Goal: Task Accomplishment & Management: Manage account settings

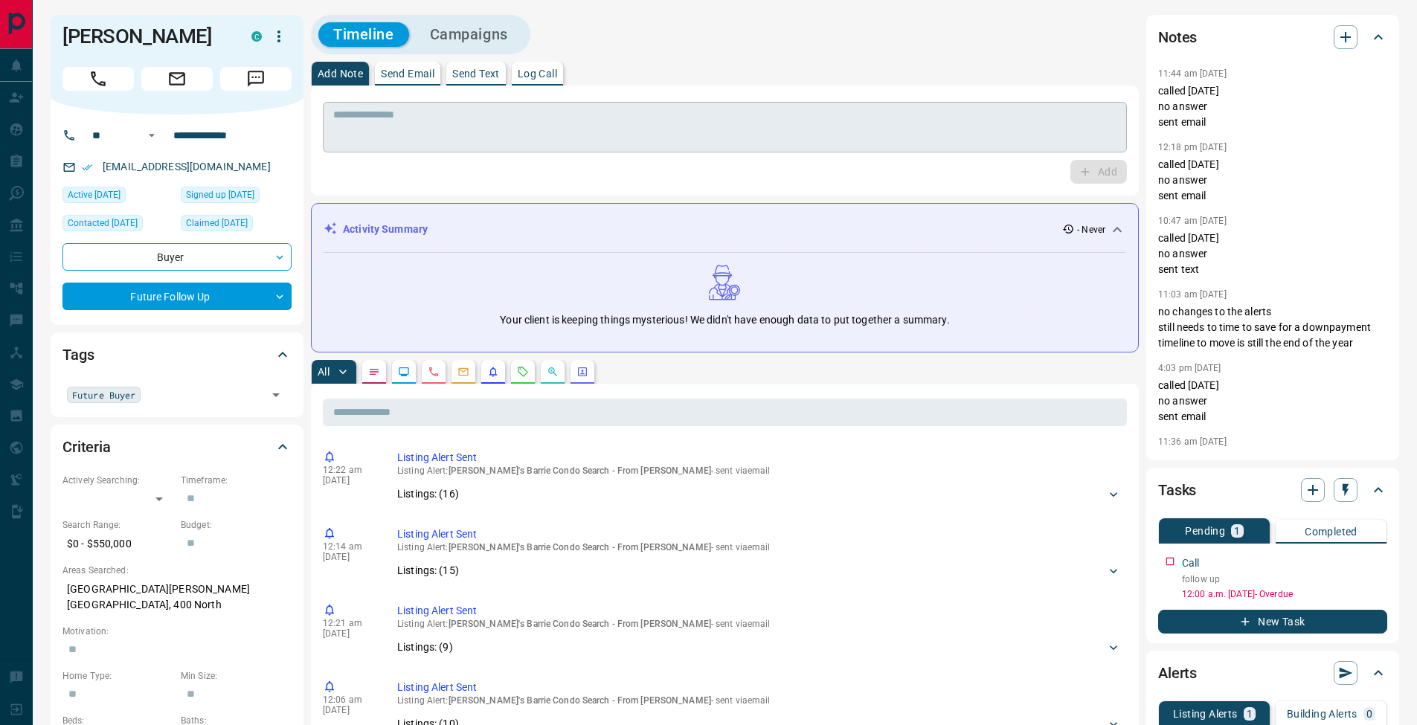
click at [502, 122] on textarea at bounding box center [724, 128] width 783 height 38
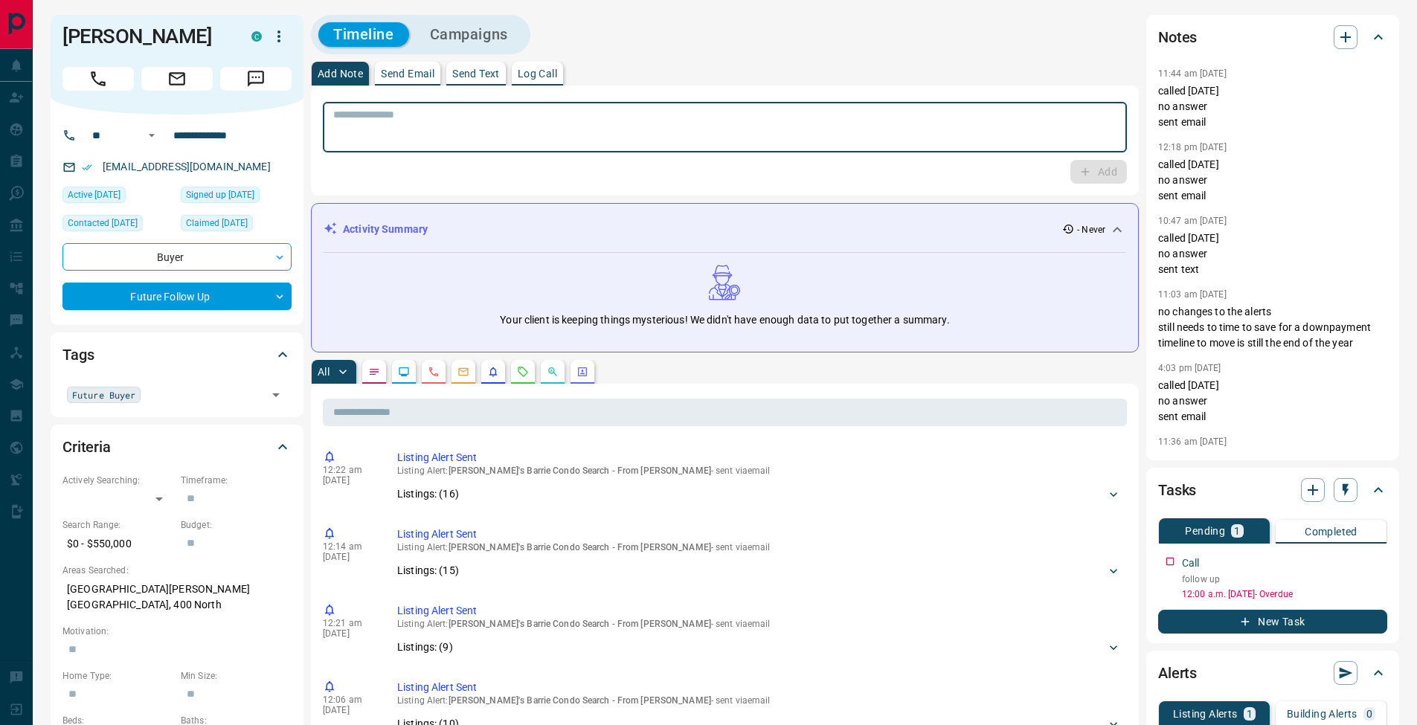
click at [415, 67] on button "Send Email" at bounding box center [407, 74] width 65 height 24
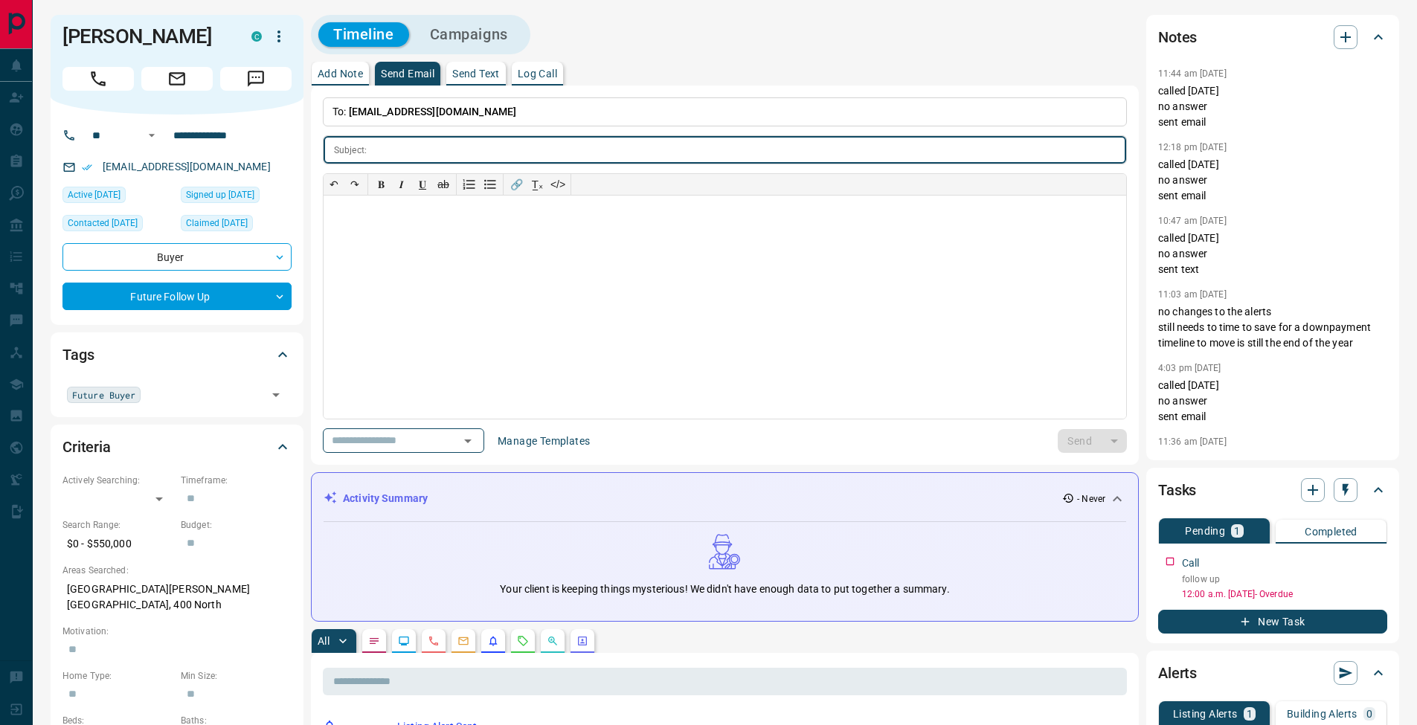
click at [493, 75] on p "Send Text" at bounding box center [476, 73] width 48 height 10
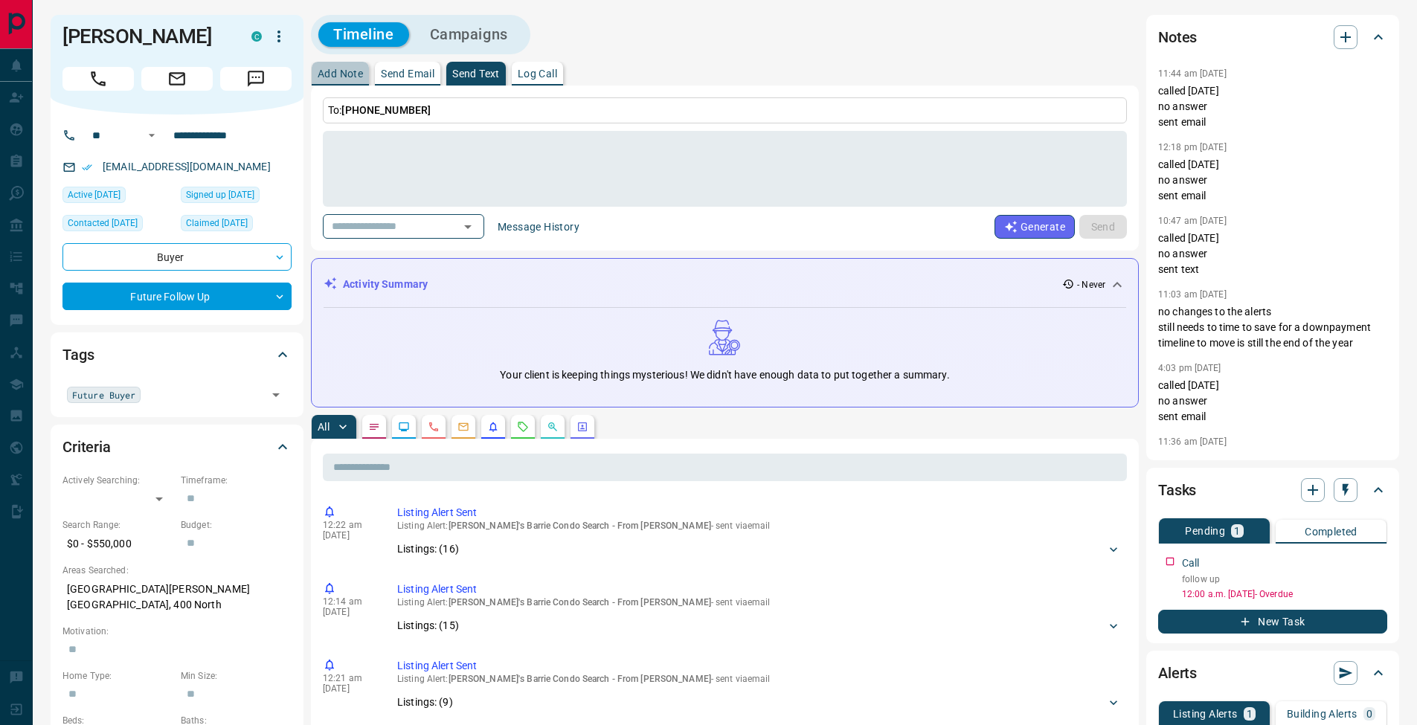
click at [343, 72] on p "Add Note" at bounding box center [340, 73] width 45 height 10
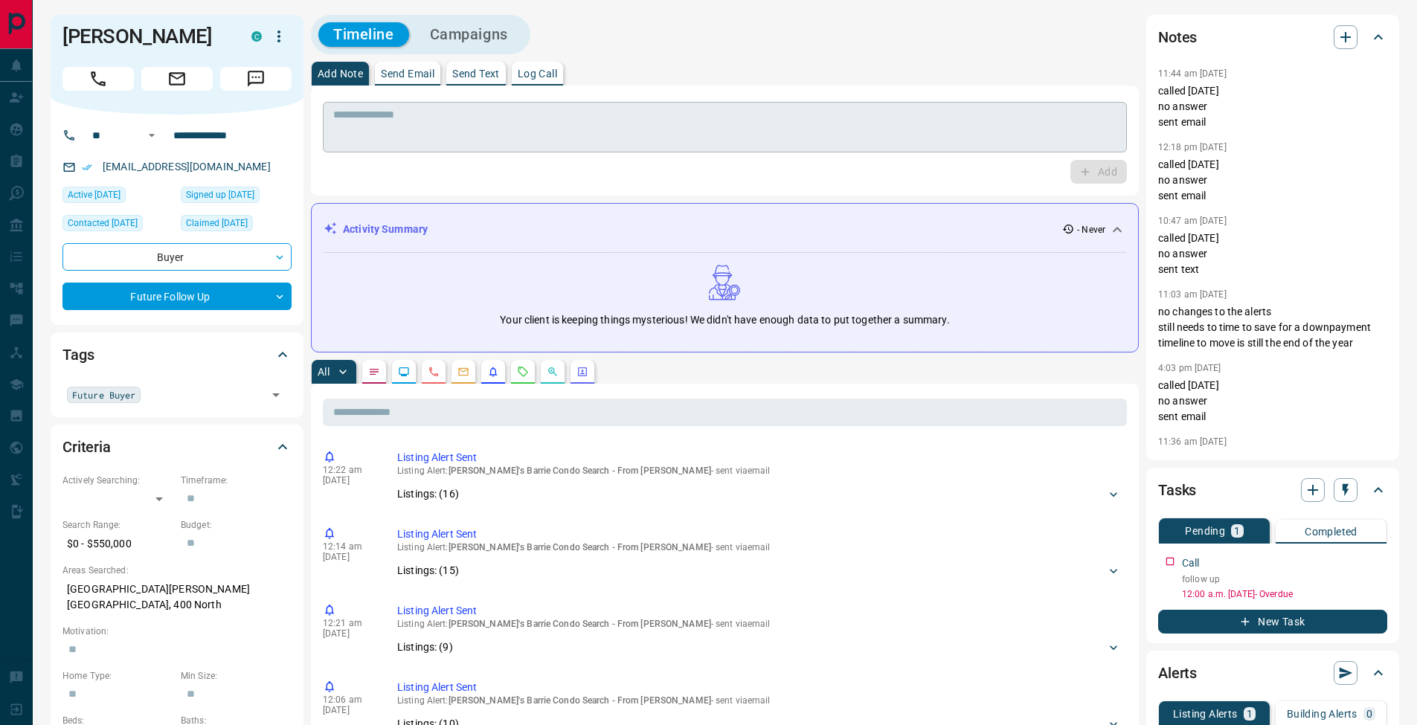
click at [431, 132] on textarea at bounding box center [724, 128] width 783 height 38
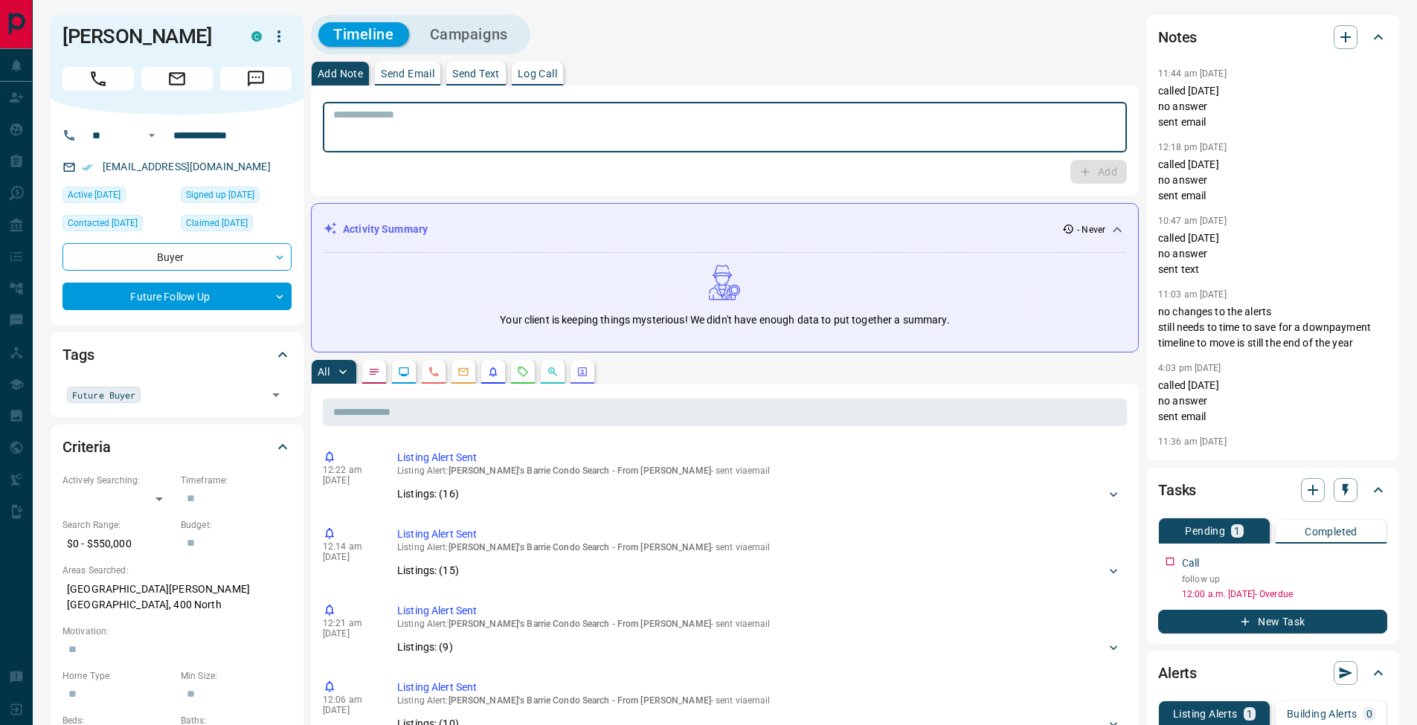
click at [450, 125] on textarea at bounding box center [724, 128] width 783 height 38
click at [1378, 565] on icon "button" at bounding box center [1378, 560] width 12 height 12
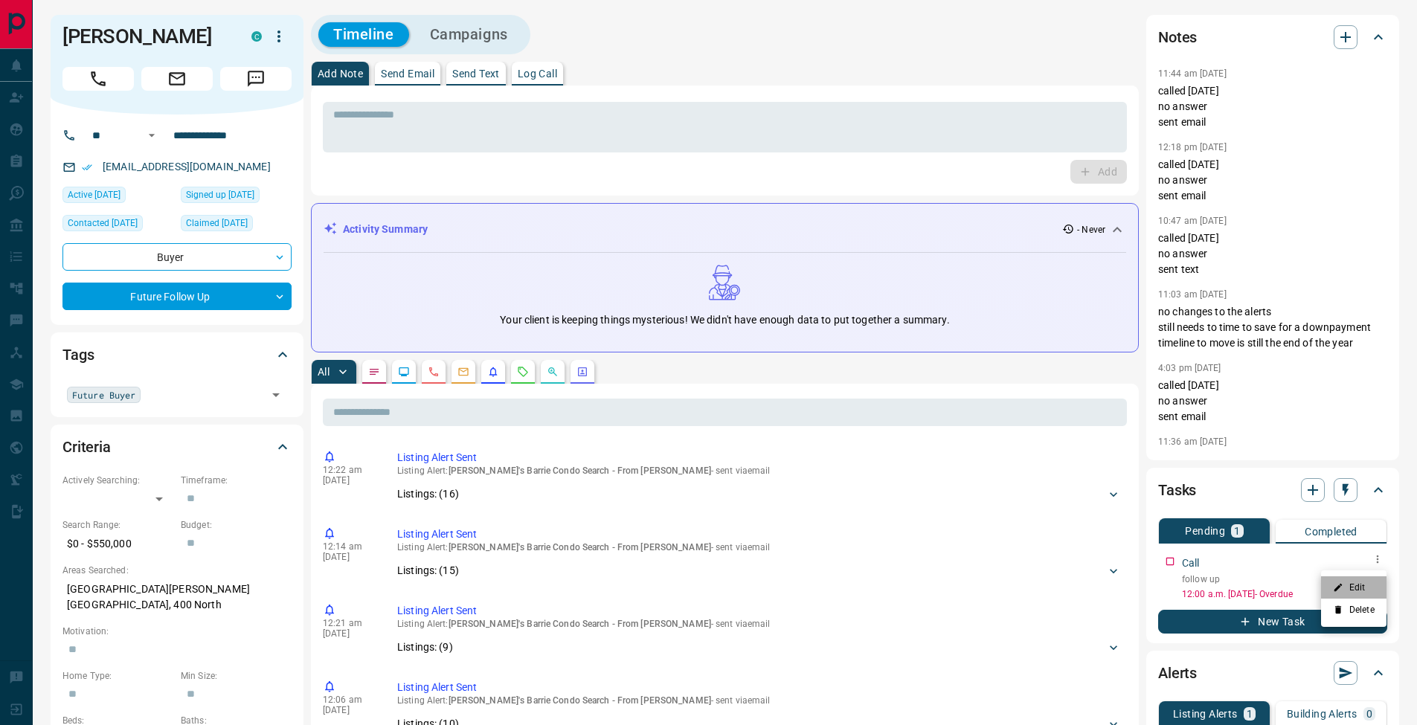
click at [1369, 580] on li "Edit" at bounding box center [1353, 588] width 65 height 22
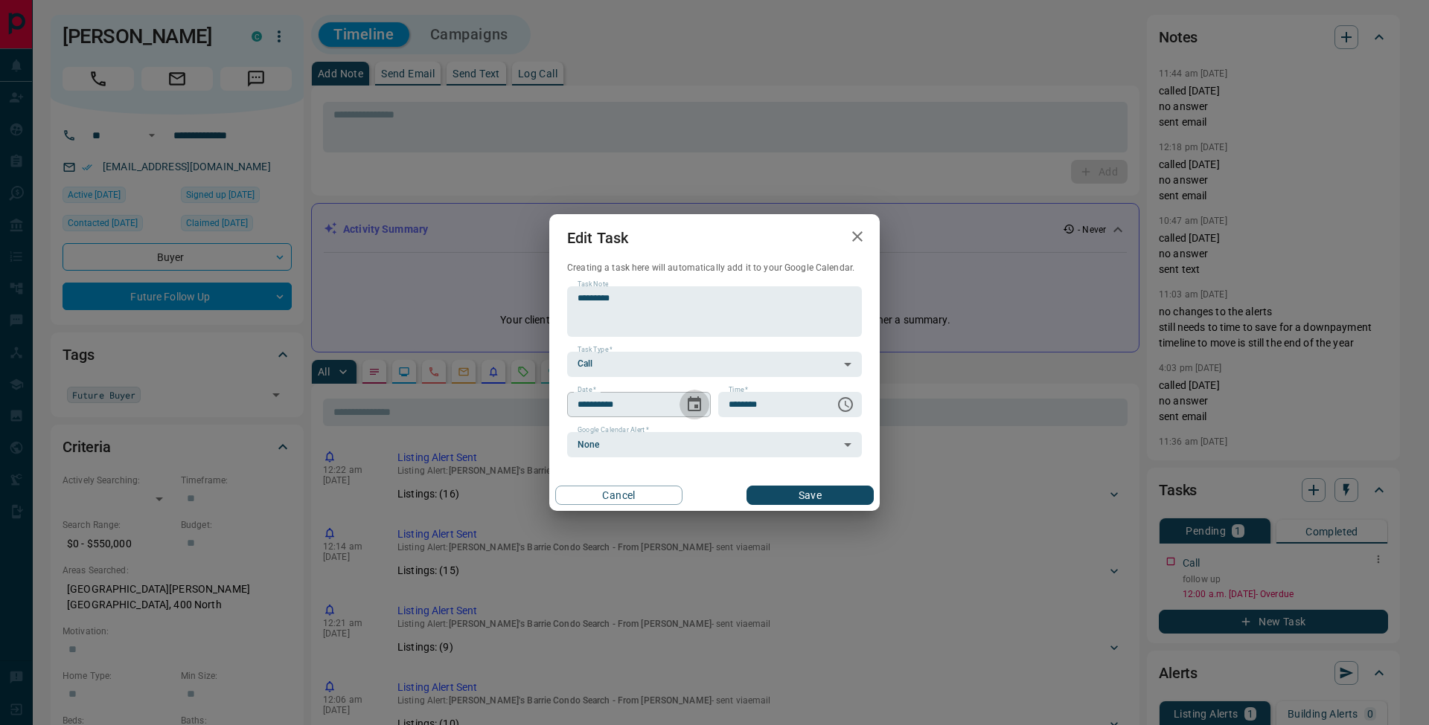
click at [693, 398] on icon "Choose date, selected date is Oct 9, 2025" at bounding box center [693, 404] width 13 height 15
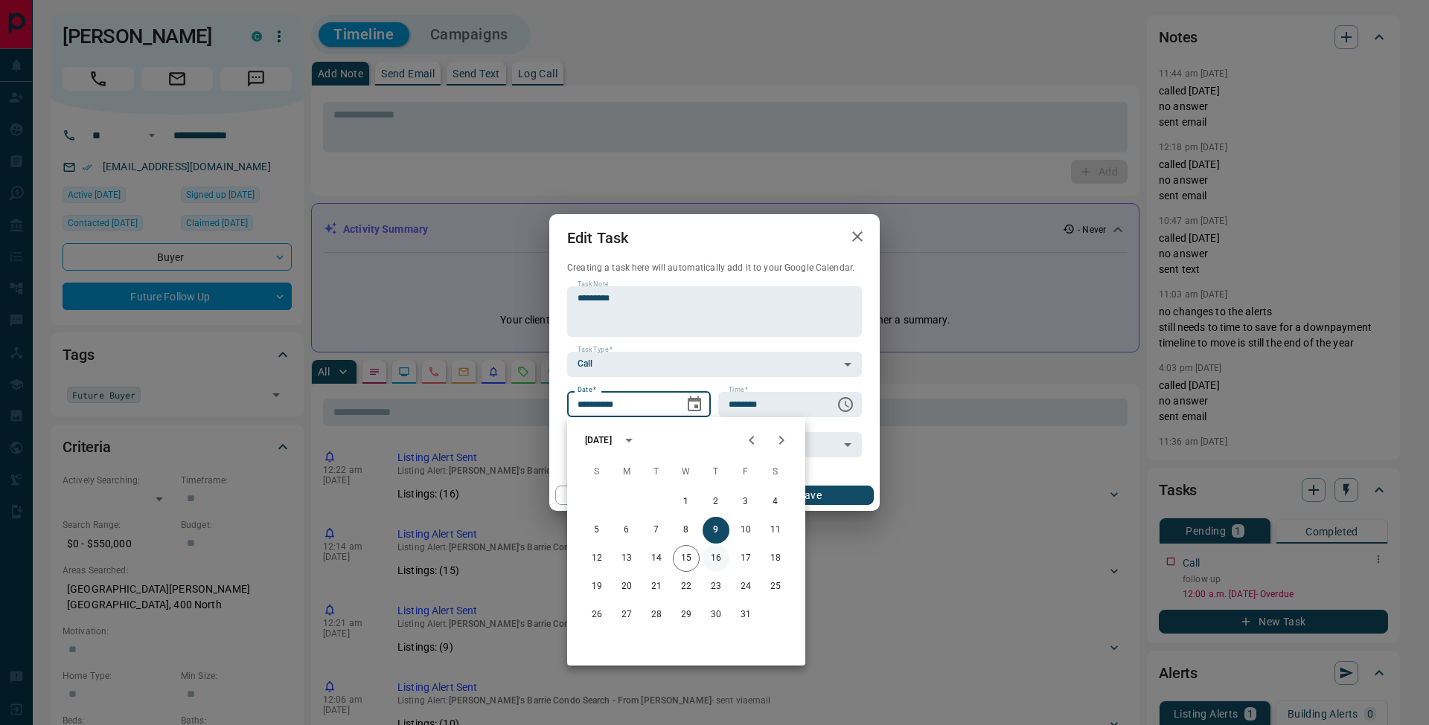
click at [706, 562] on button "16" at bounding box center [715, 558] width 27 height 27
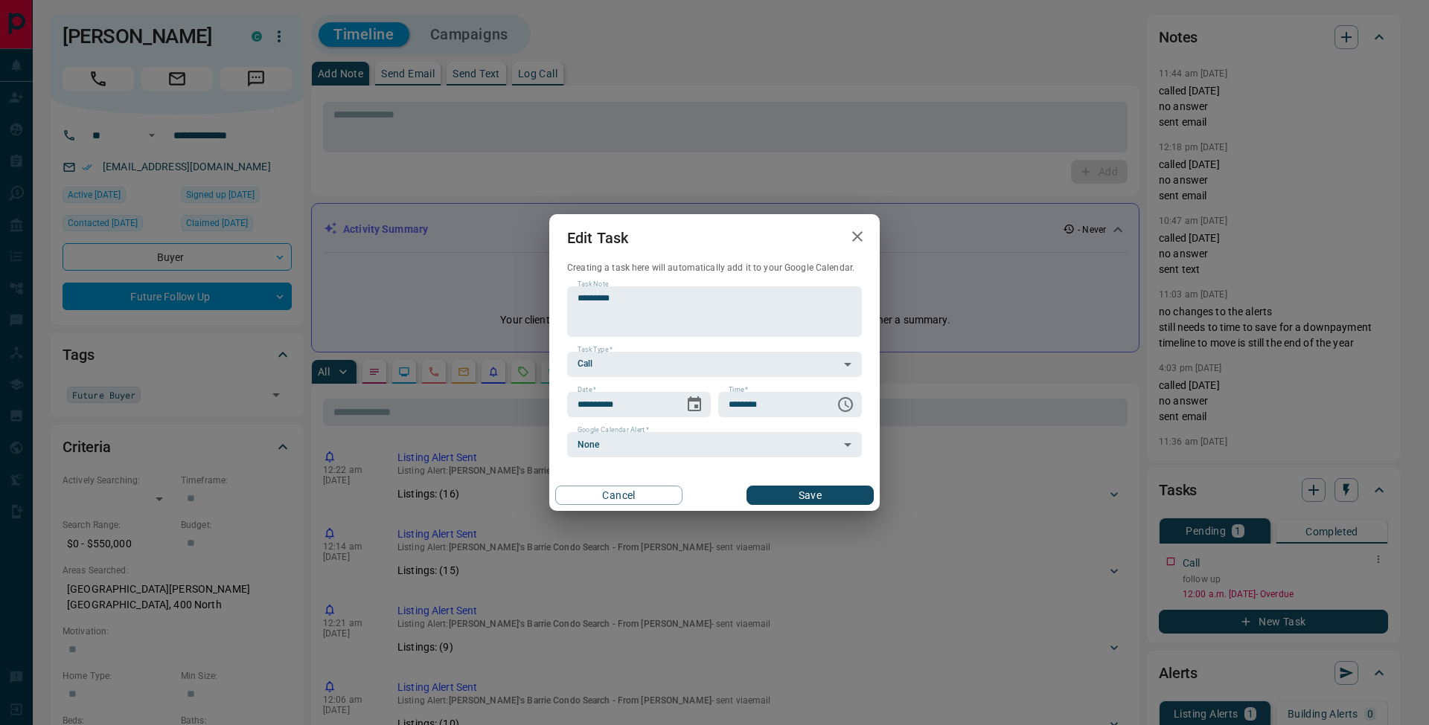
type input "**********"
click at [822, 507] on div "Cancel Save" at bounding box center [714, 495] width 330 height 31
click at [804, 490] on button "Save" at bounding box center [809, 495] width 127 height 19
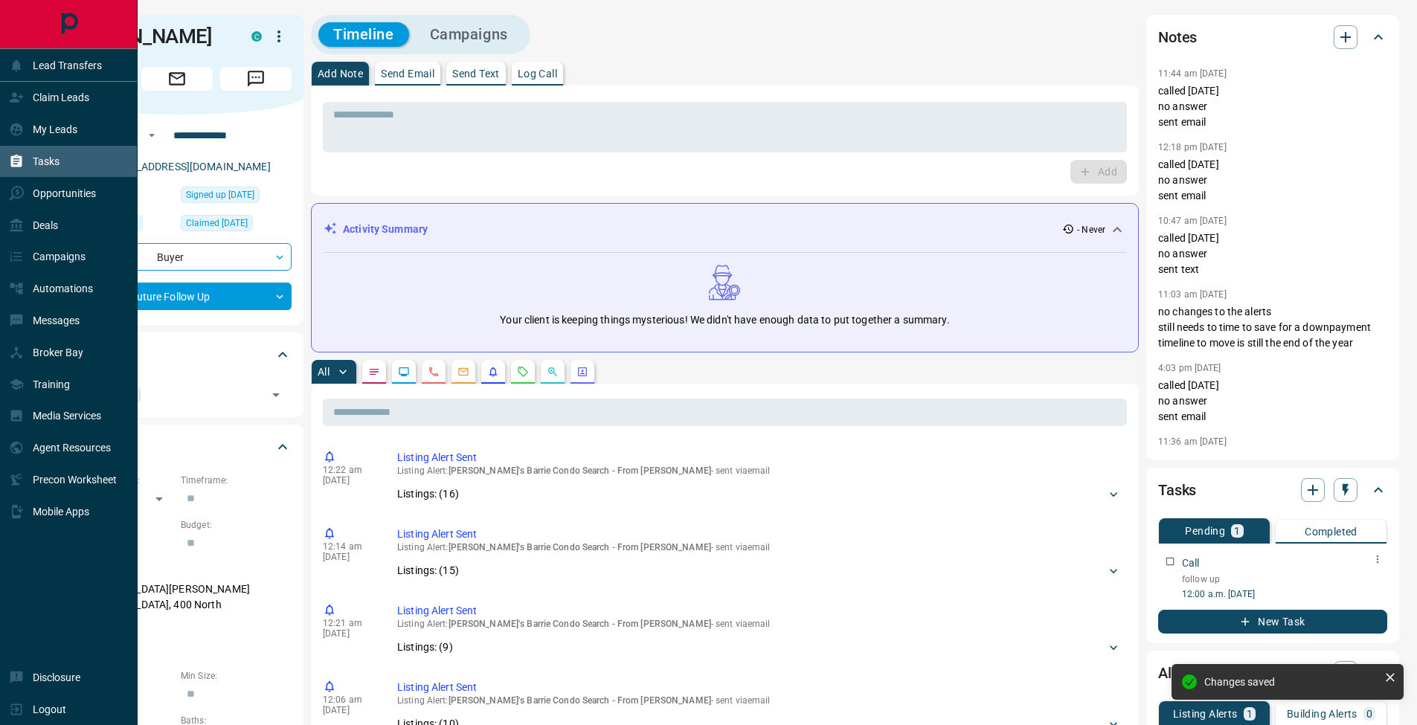
click at [20, 150] on div "Tasks" at bounding box center [34, 162] width 51 height 25
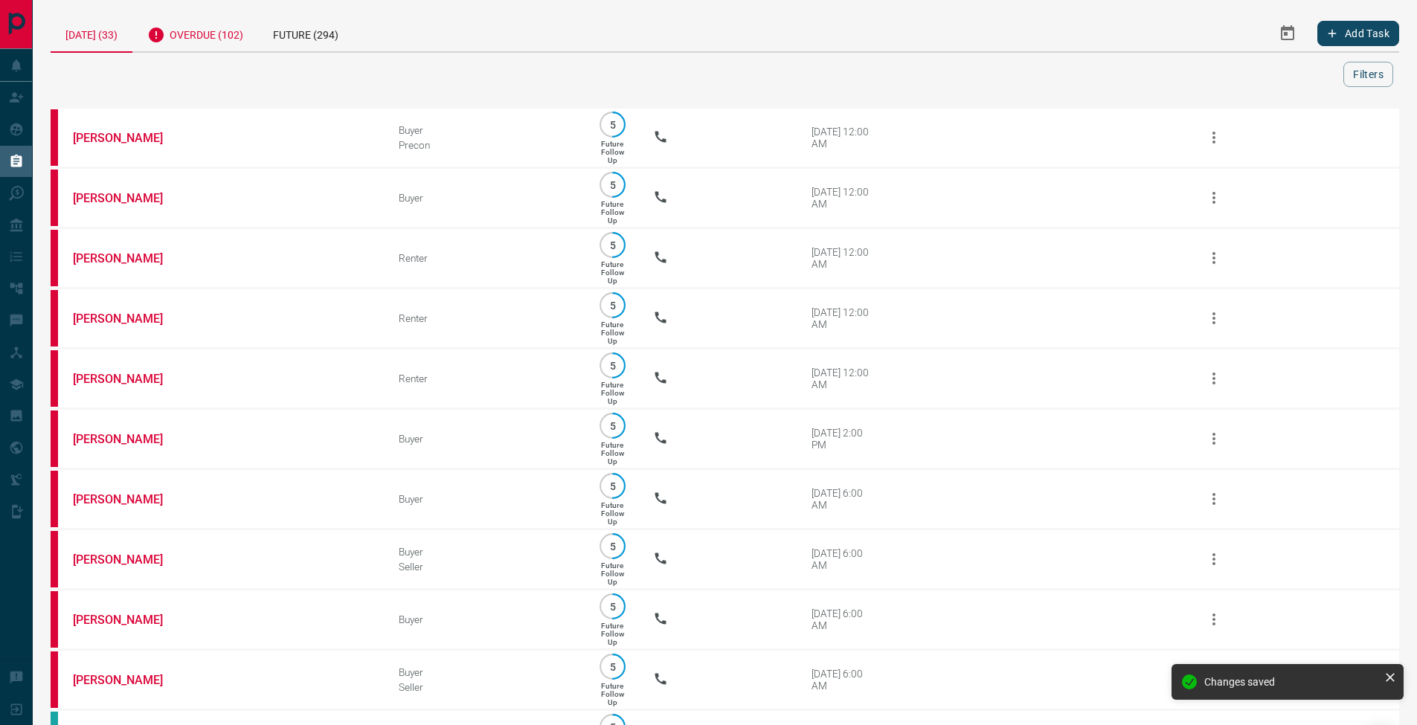
click at [195, 34] on div "Overdue (102)" at bounding box center [195, 33] width 126 height 36
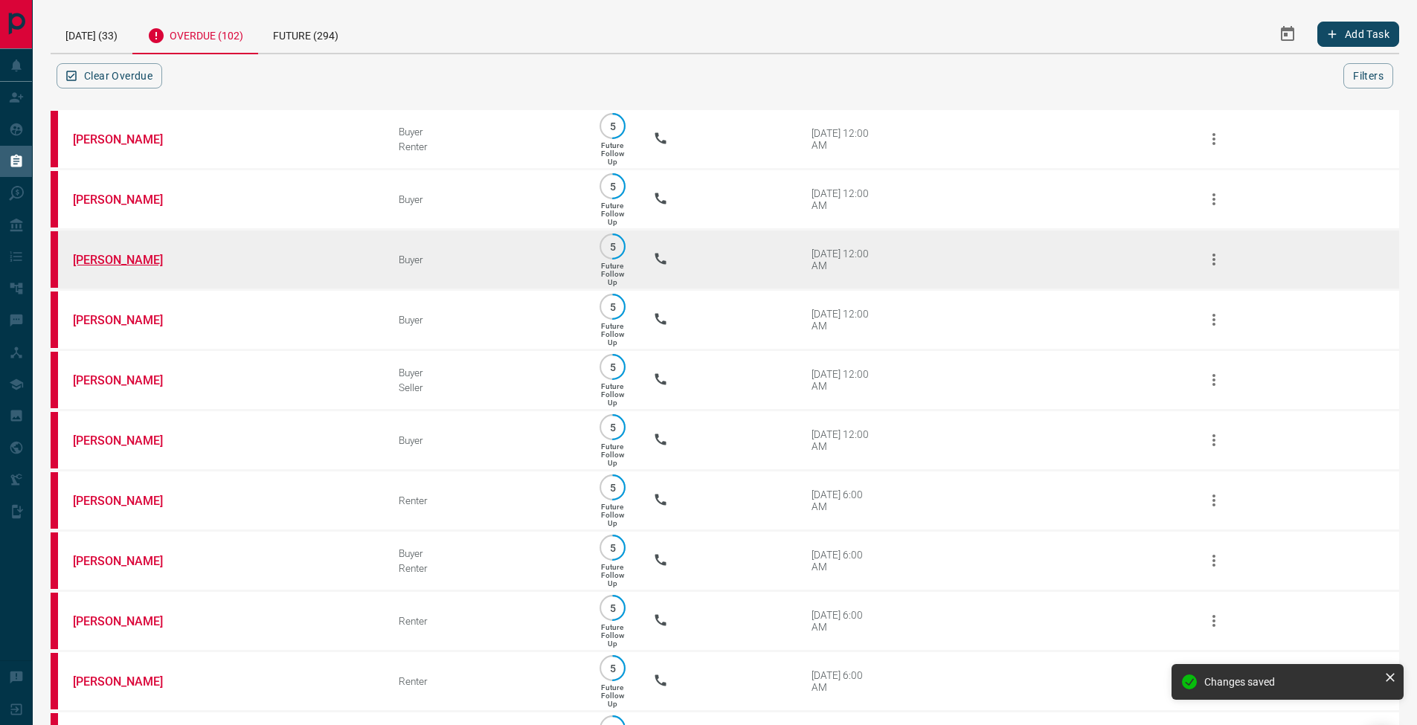
click at [146, 267] on link "[PERSON_NAME]" at bounding box center [129, 260] width 112 height 14
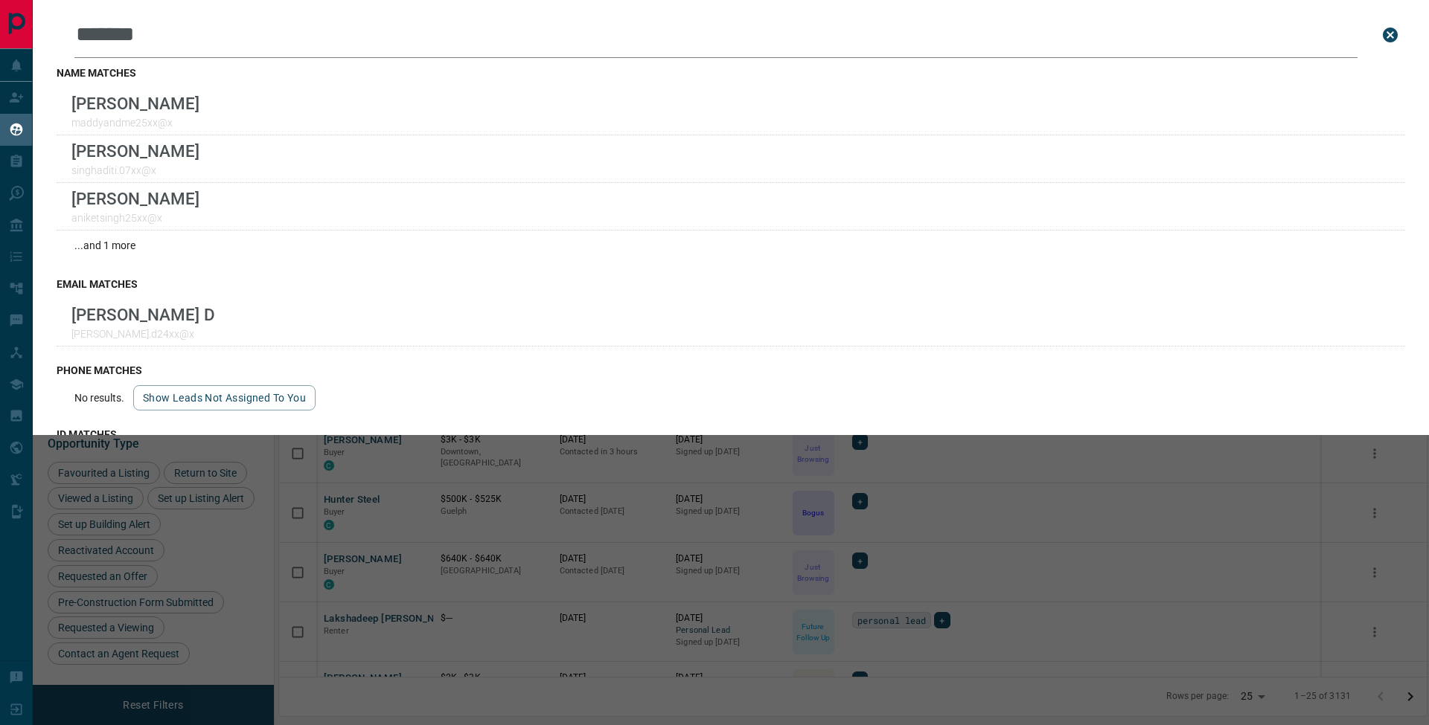
scroll to position [581, 1136]
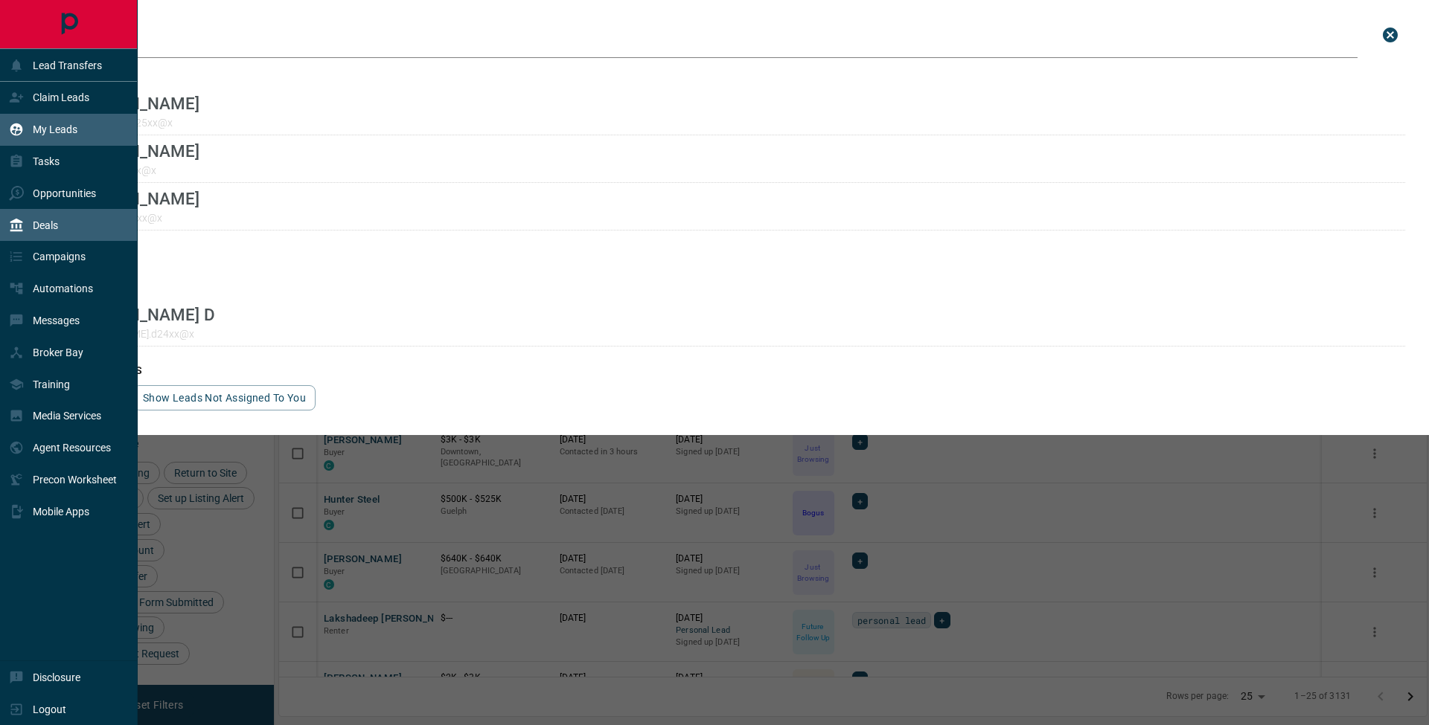
click at [51, 209] on div "Deals" at bounding box center [69, 225] width 138 height 32
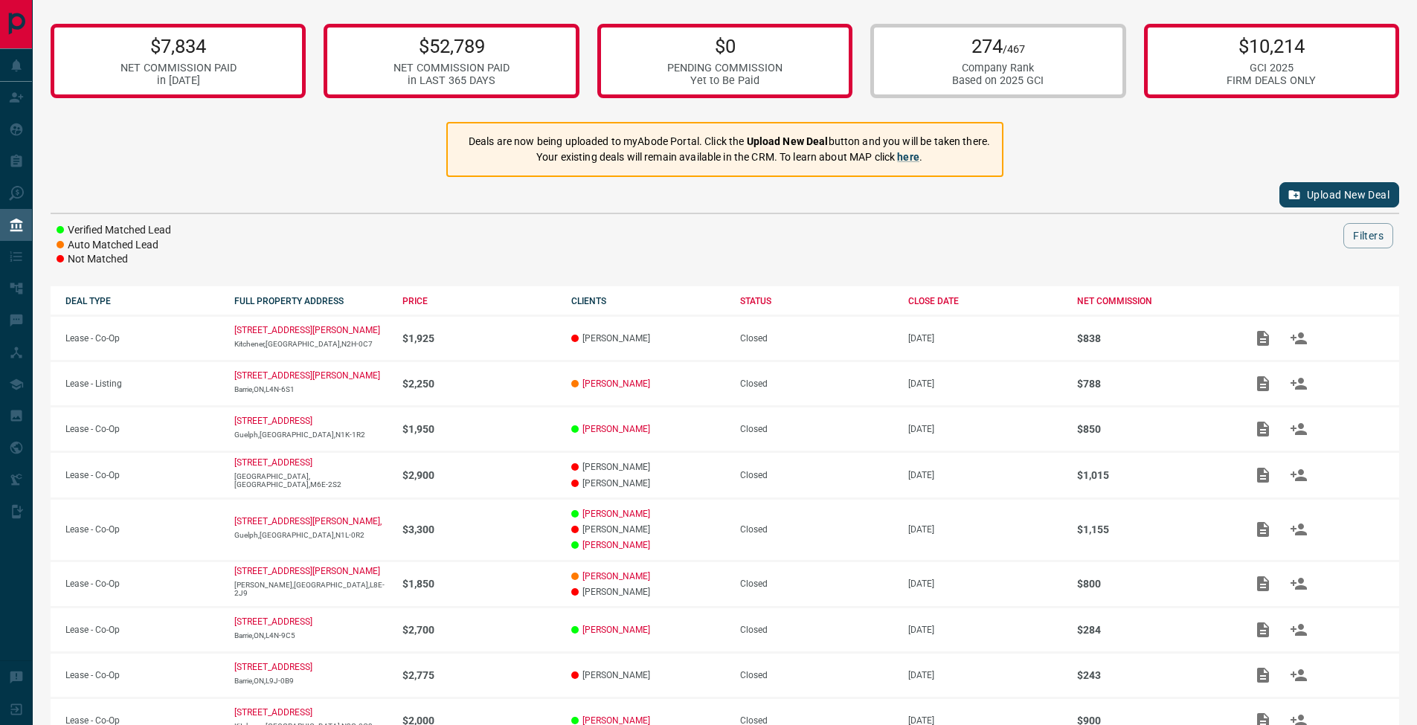
click at [1362, 188] on button "Upload New Deal" at bounding box center [1340, 194] width 120 height 25
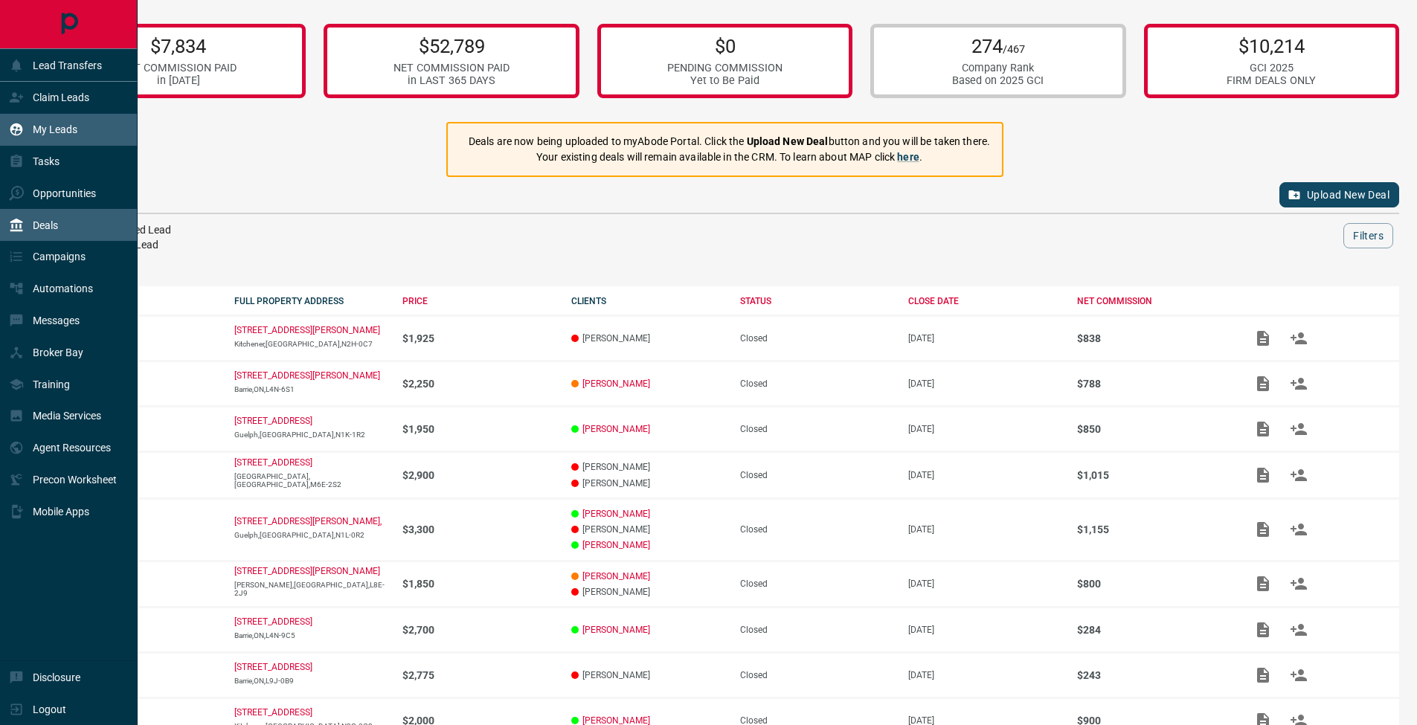
click at [23, 132] on icon at bounding box center [16, 129] width 15 height 15
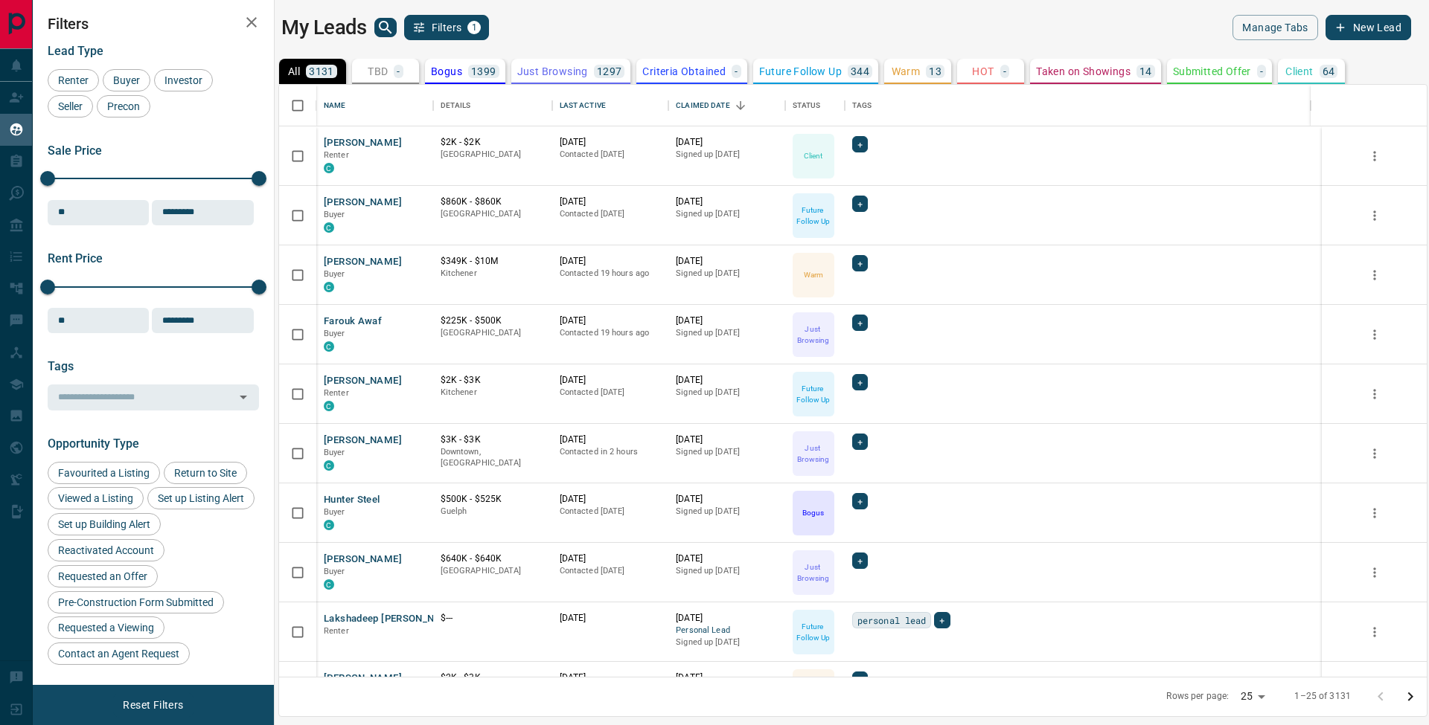
scroll to position [581, 1136]
click at [386, 25] on icon "search button" at bounding box center [385, 28] width 18 height 18
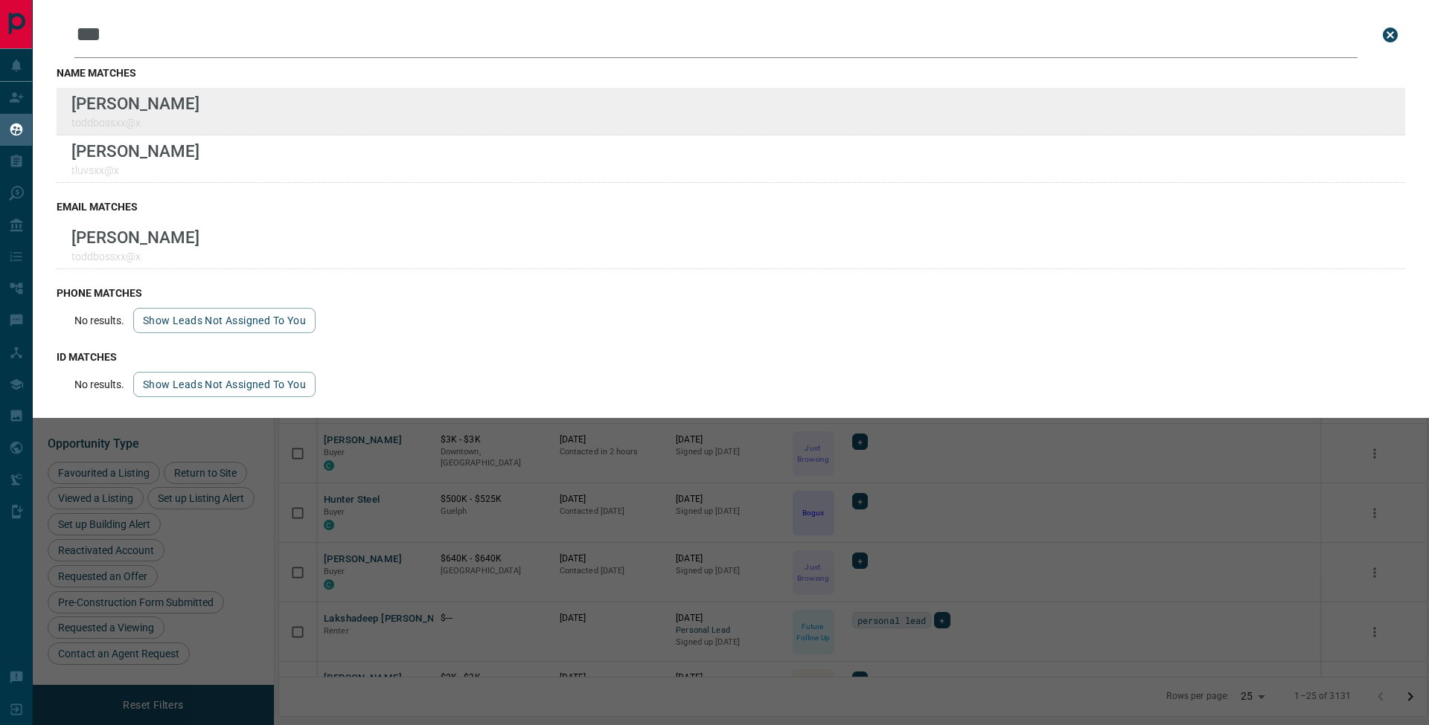
type input "***"
